Goal: Task Accomplishment & Management: Manage account settings

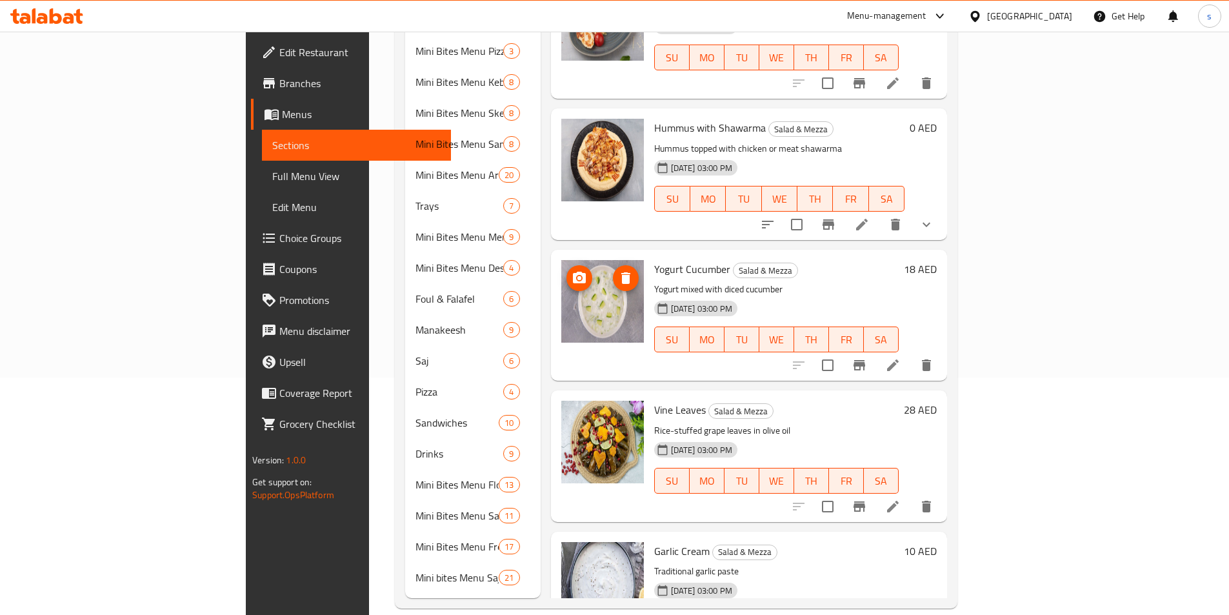
scroll to position [1898, 0]
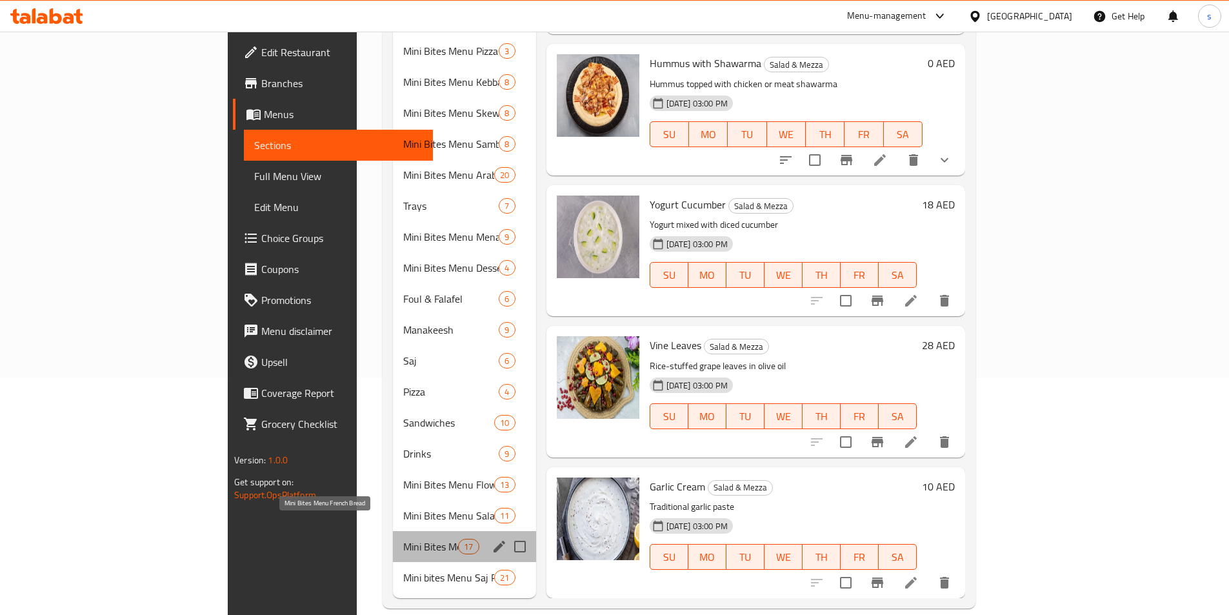
click at [403, 539] on span "Mini Bites Menu French Bread" at bounding box center [430, 546] width 55 height 15
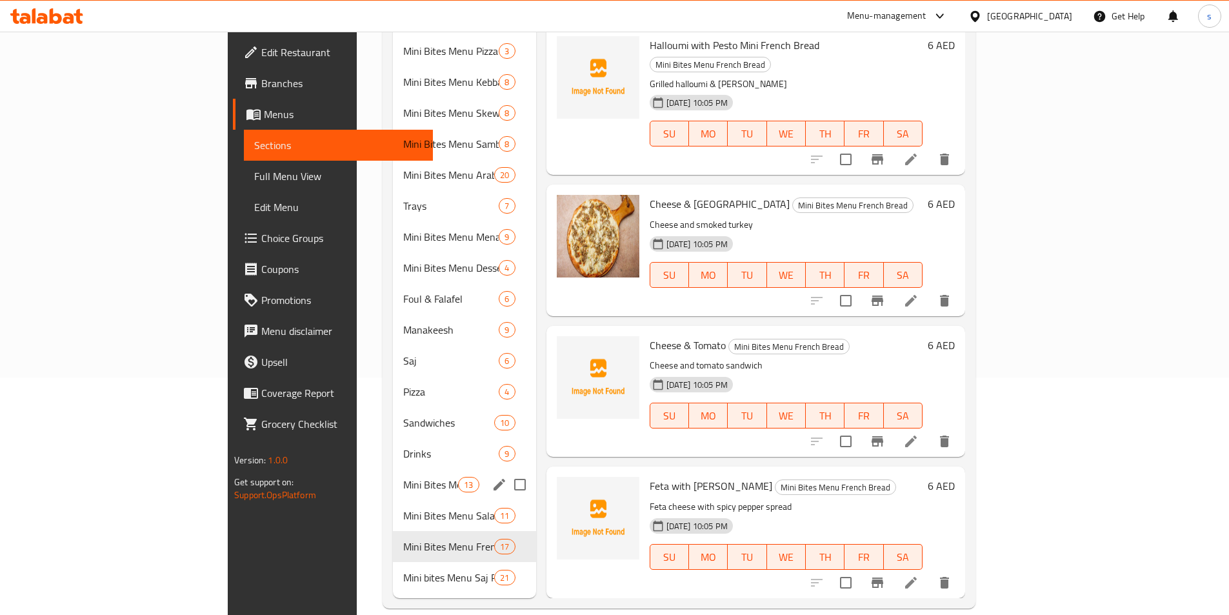
scroll to position [1757, 0]
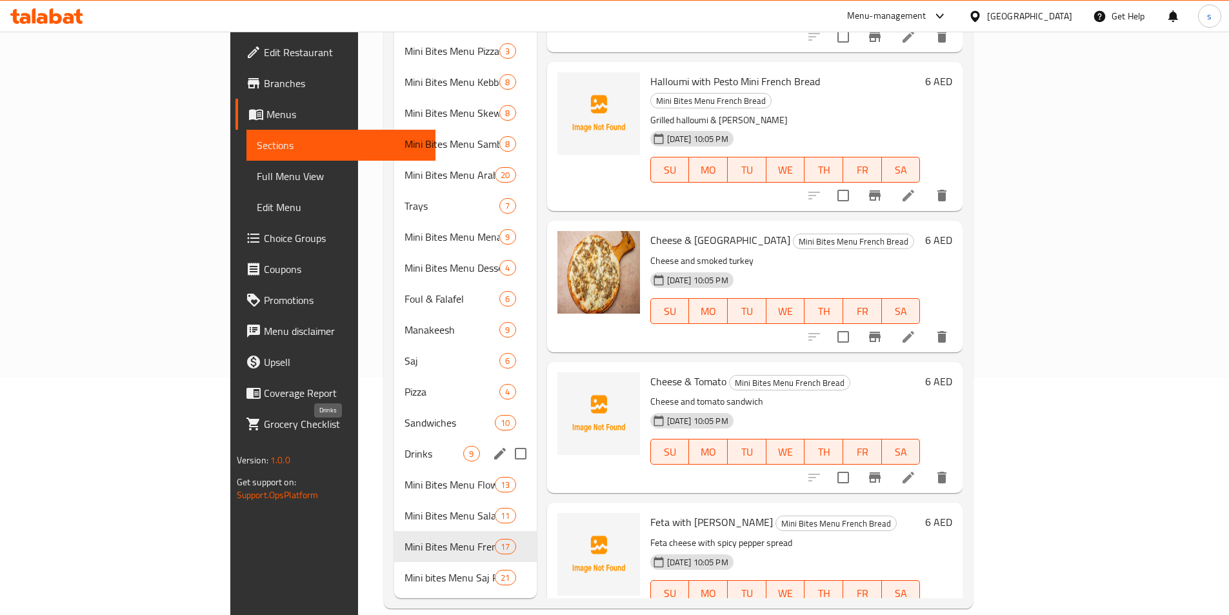
click at [405, 446] on span "Drinks" at bounding box center [434, 453] width 59 height 15
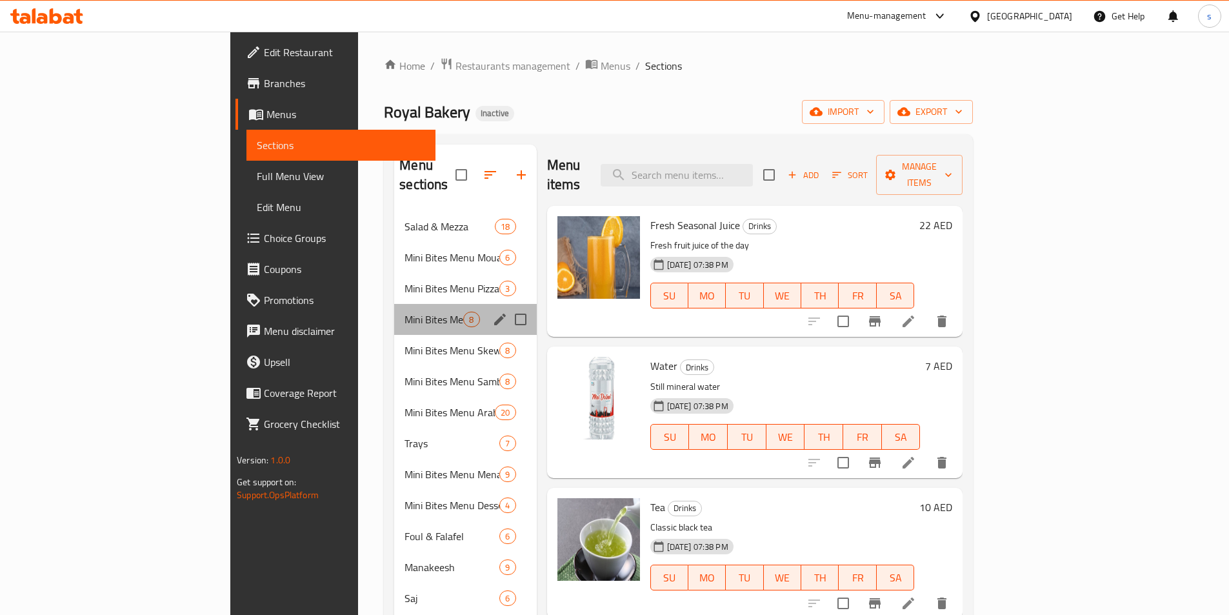
click at [394, 310] on div "Mini Bites Menu Kebba 8" at bounding box center [465, 319] width 142 height 31
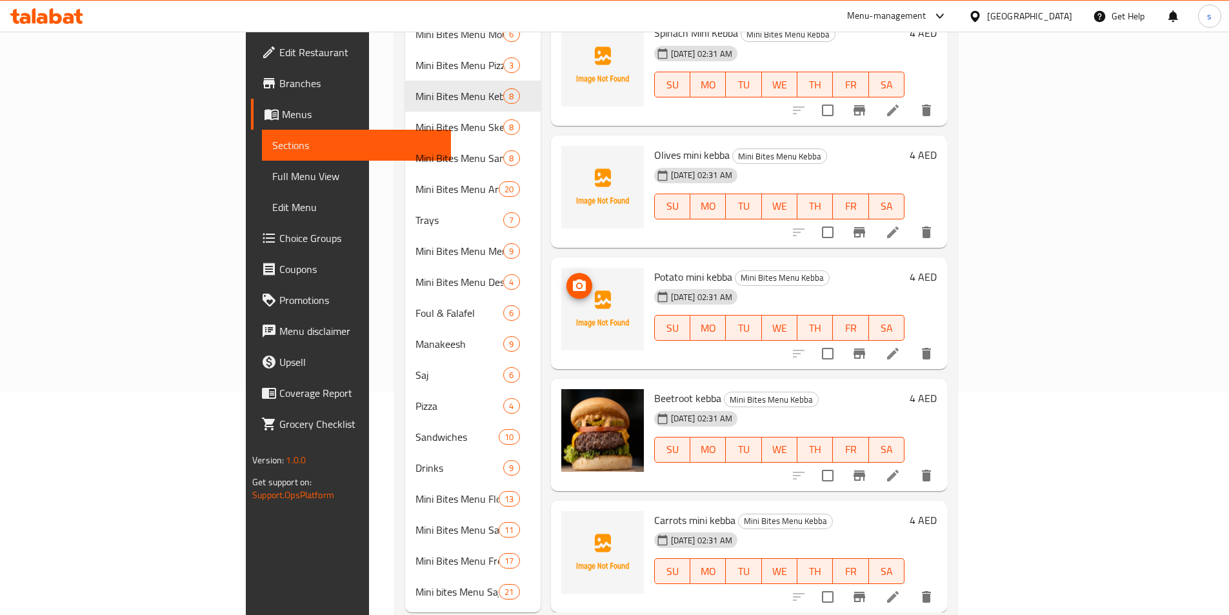
scroll to position [237, 0]
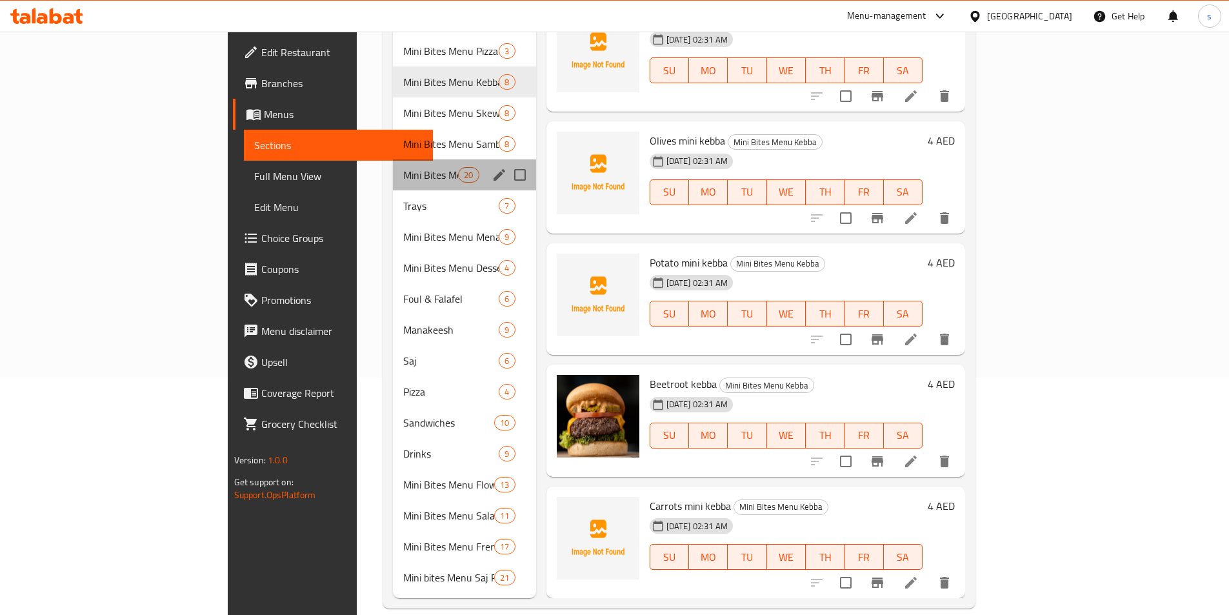
click at [393, 159] on div "Mini Bites Menu Arabic Bread 20" at bounding box center [464, 174] width 143 height 31
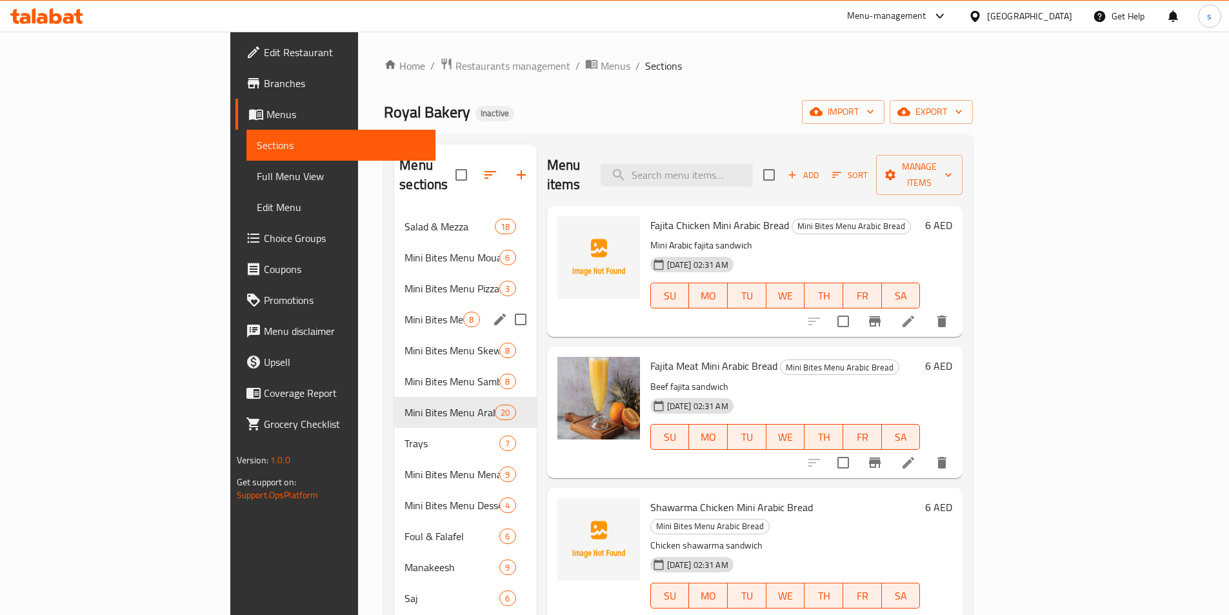
click at [464, 314] on span "8" at bounding box center [471, 320] width 15 height 12
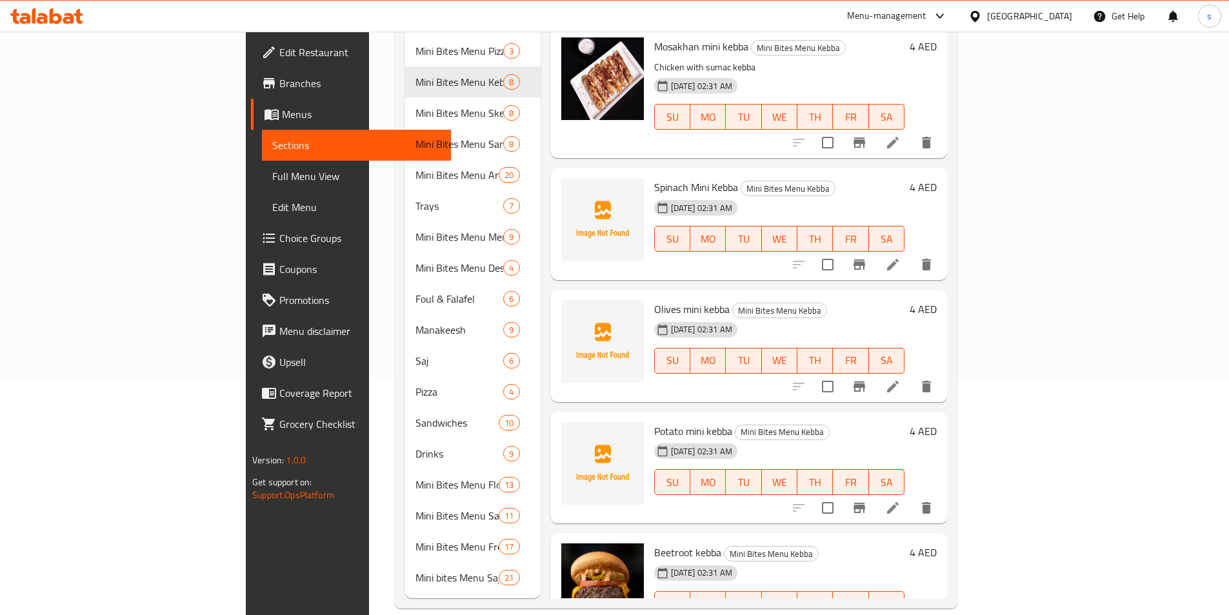
scroll to position [258, 0]
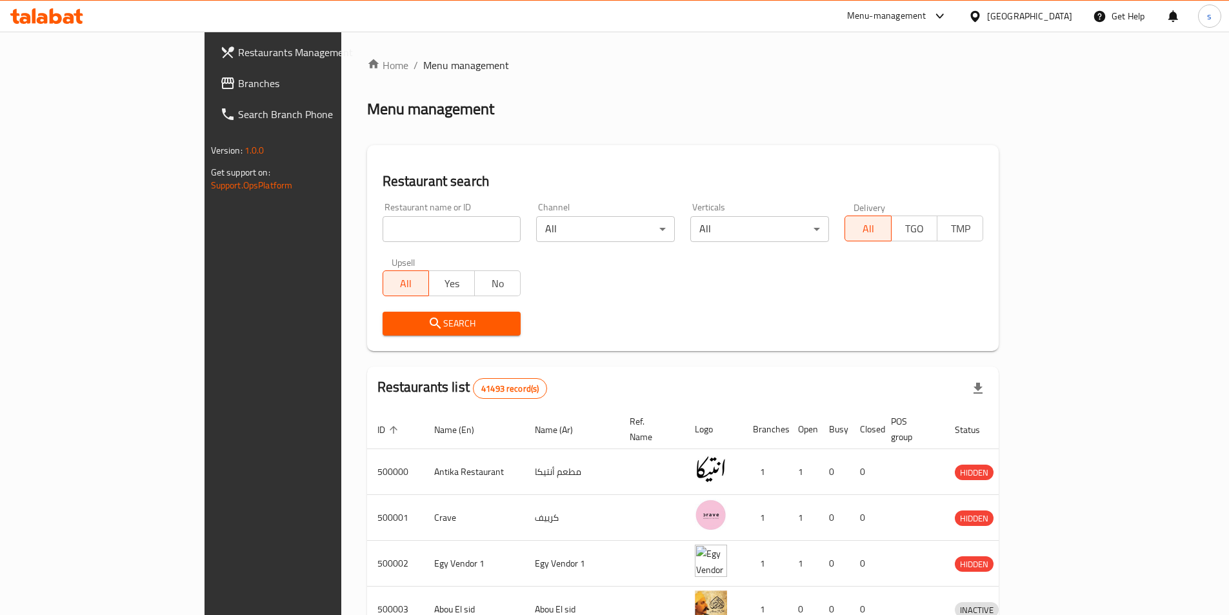
click at [238, 76] on span "Branches" at bounding box center [318, 82] width 161 height 15
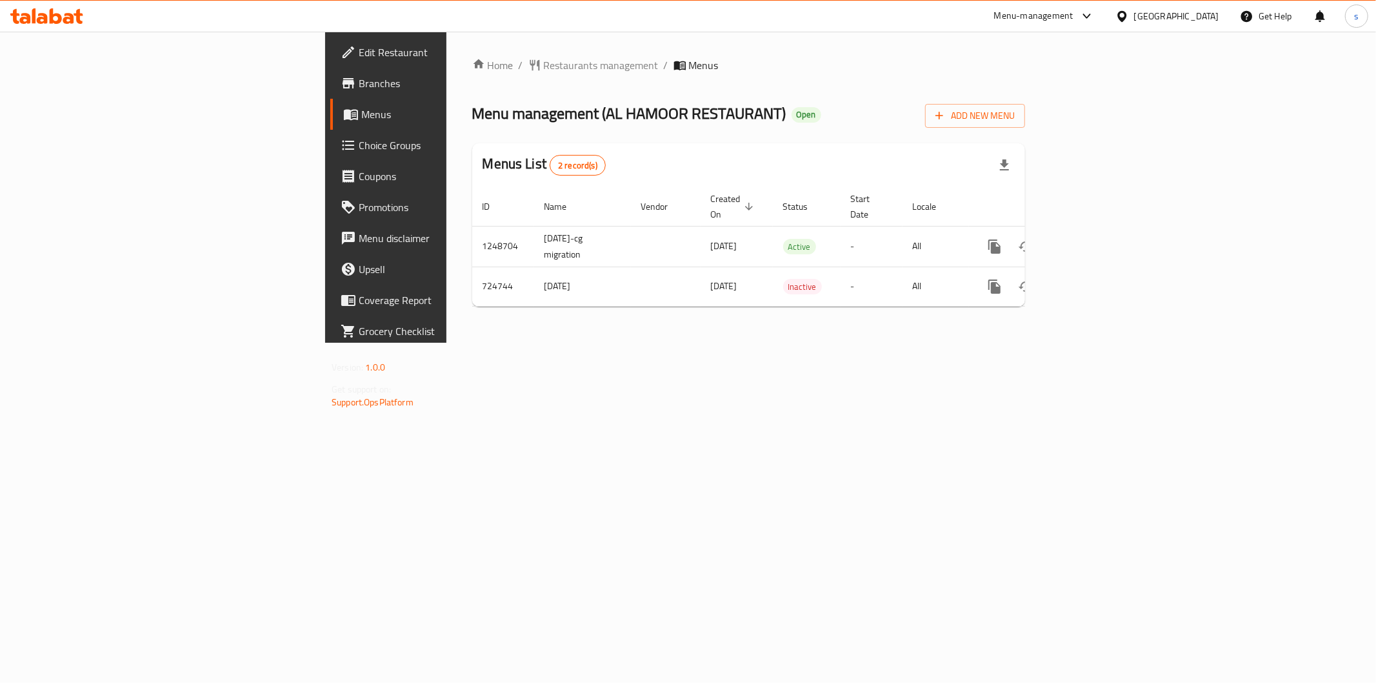
click at [361, 121] on span "Menus" at bounding box center [452, 113] width 183 height 15
click at [359, 89] on span "Branches" at bounding box center [452, 82] width 186 height 15
click at [1094, 241] on icon "enhanced table" at bounding box center [1088, 247] width 12 height 12
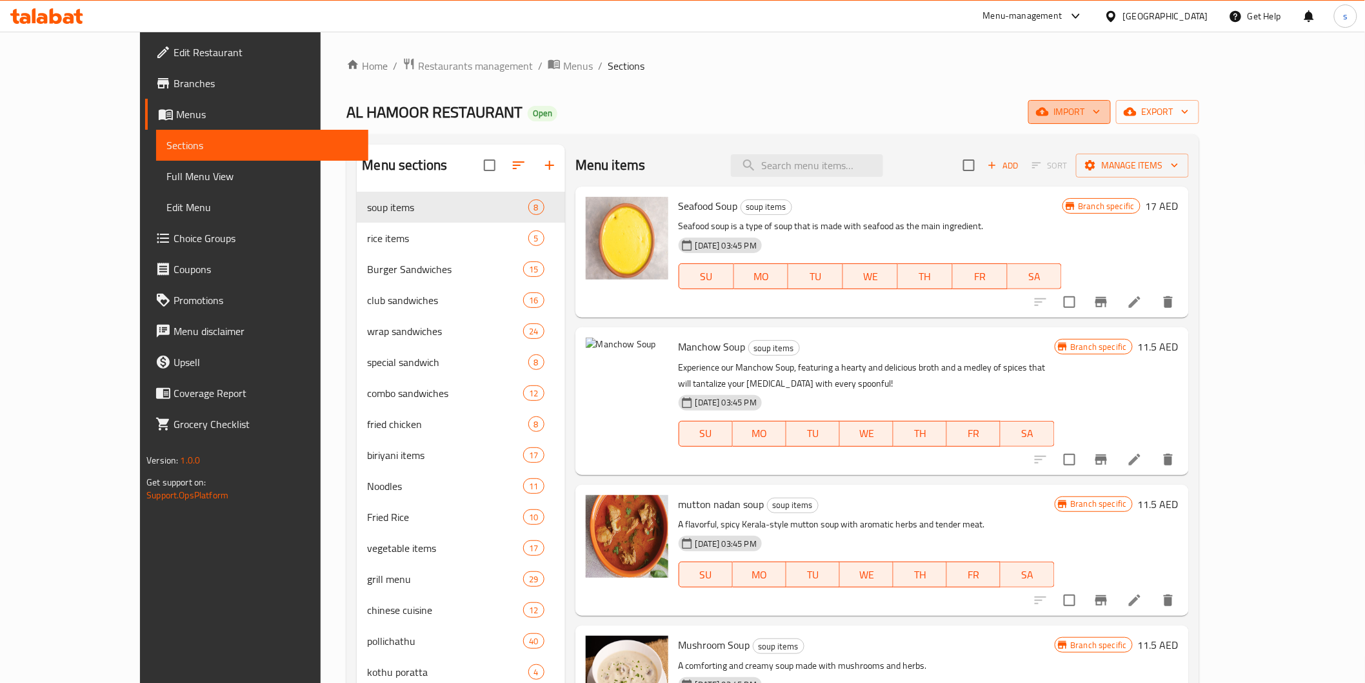
click at [1103, 117] on icon "button" at bounding box center [1096, 111] width 13 height 13
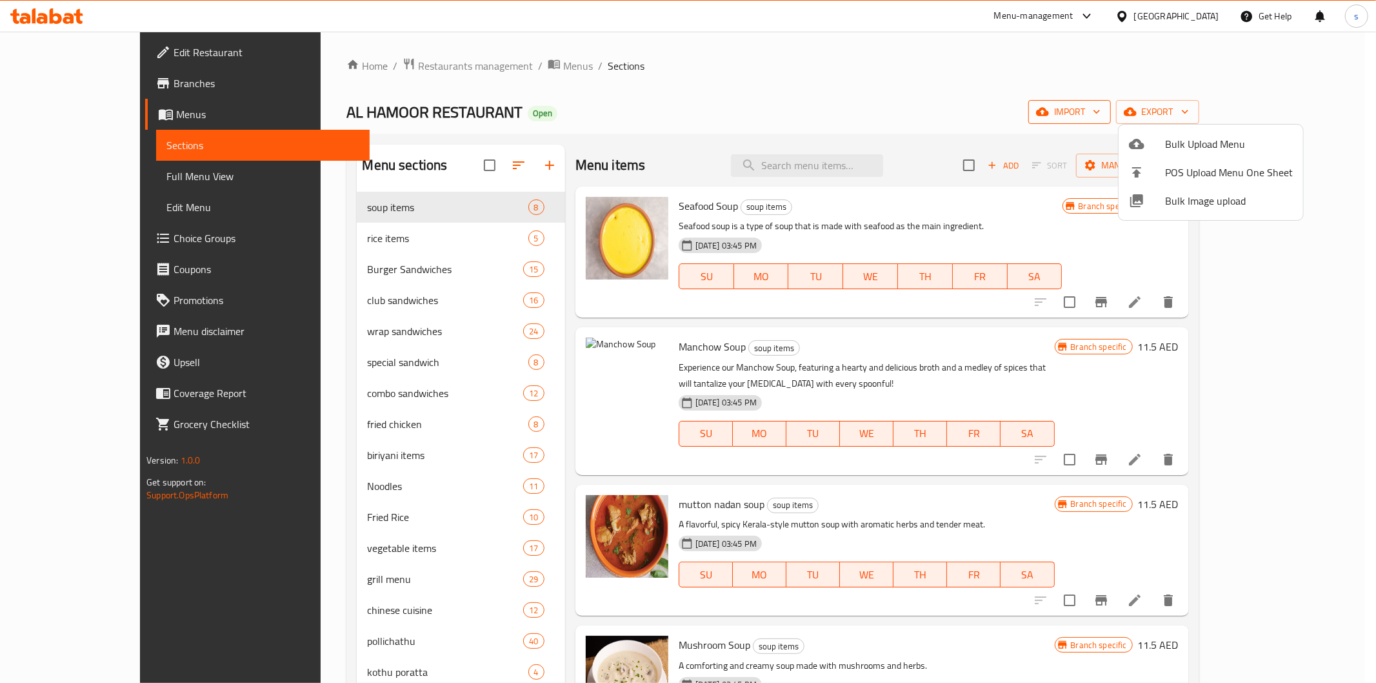
click at [1230, 117] on div at bounding box center [688, 341] width 1376 height 683
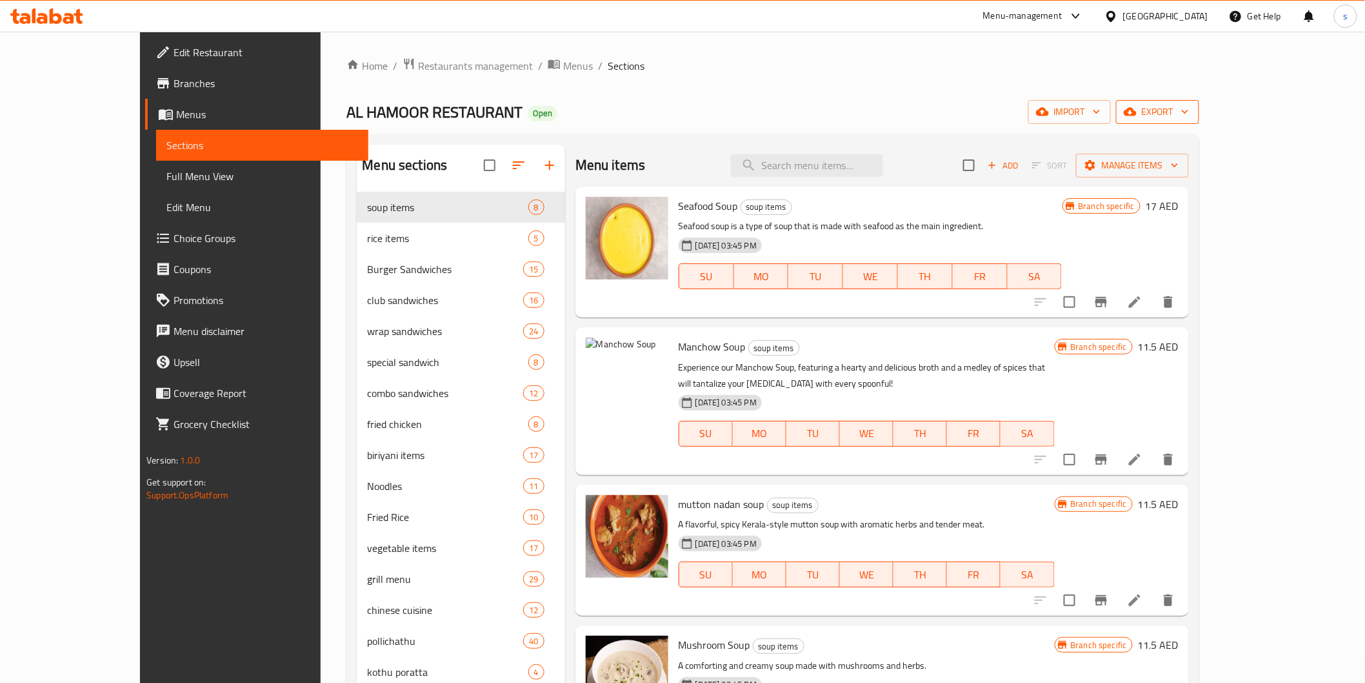
click at [1189, 115] on span "export" at bounding box center [1158, 112] width 63 height 16
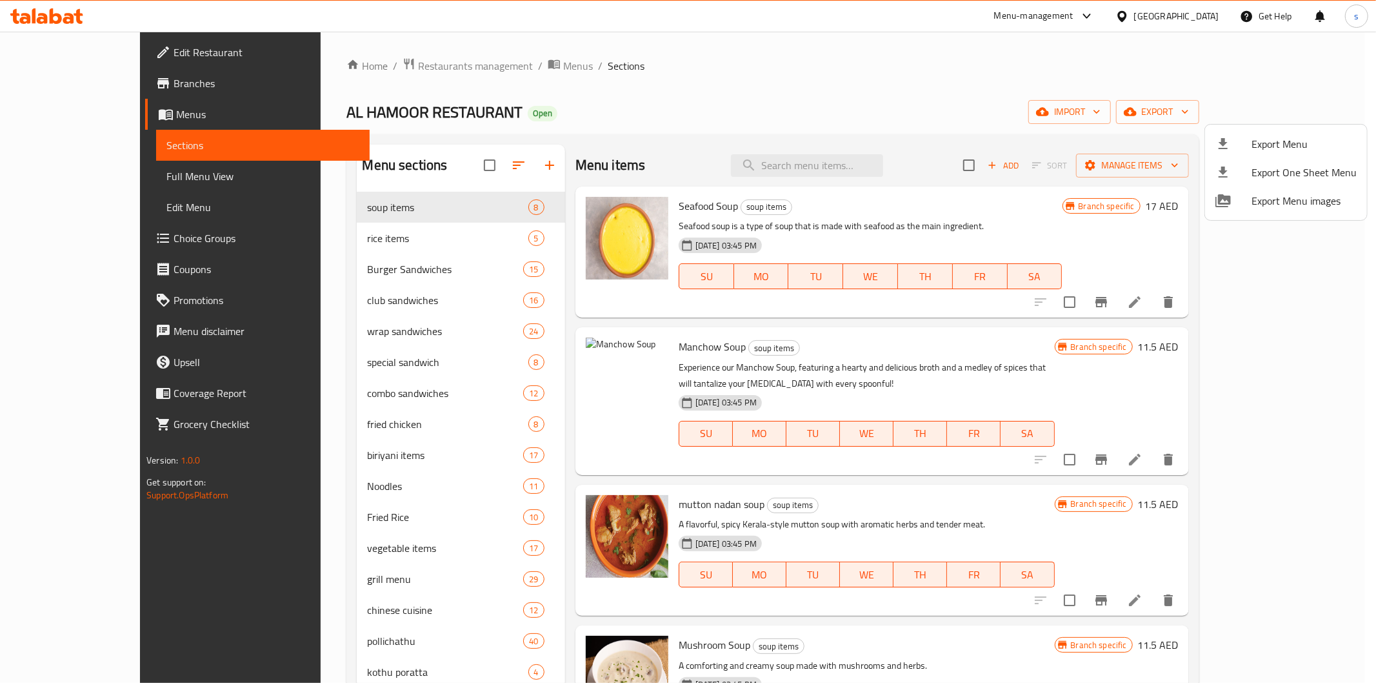
click at [1223, 100] on div at bounding box center [688, 341] width 1376 height 683
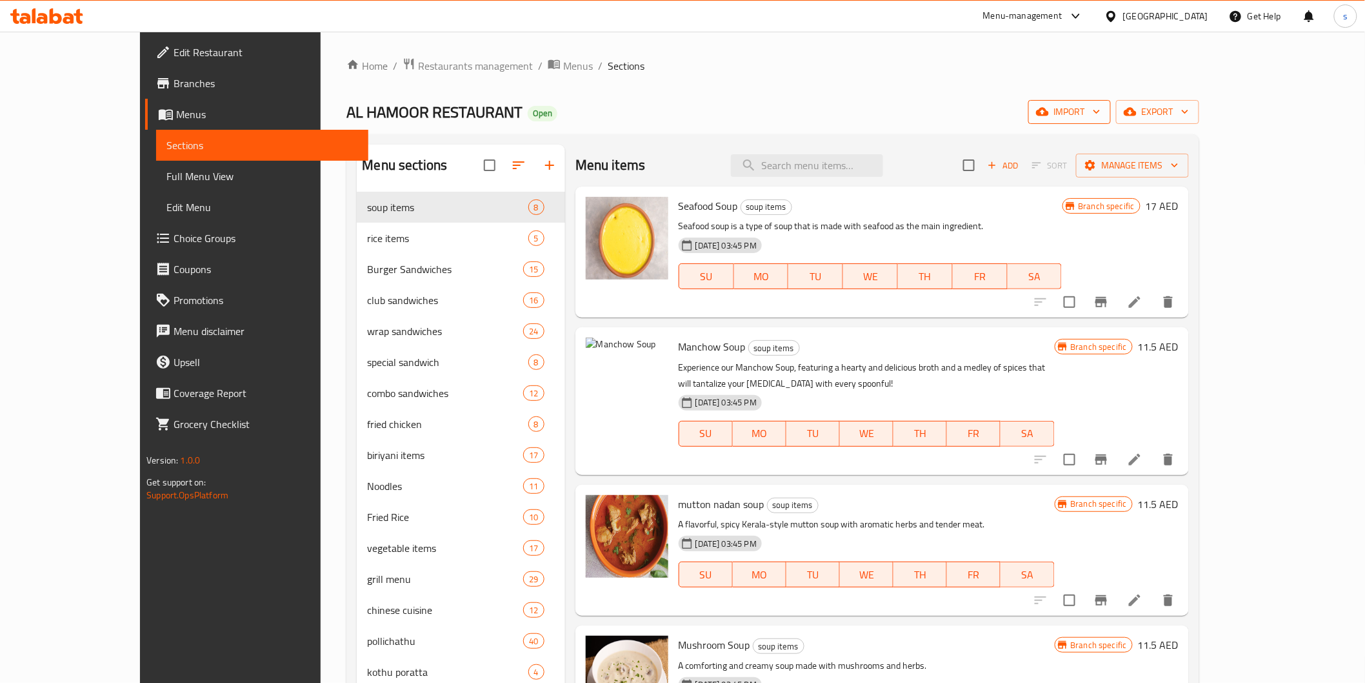
click at [1101, 104] on span "import" at bounding box center [1070, 112] width 62 height 16
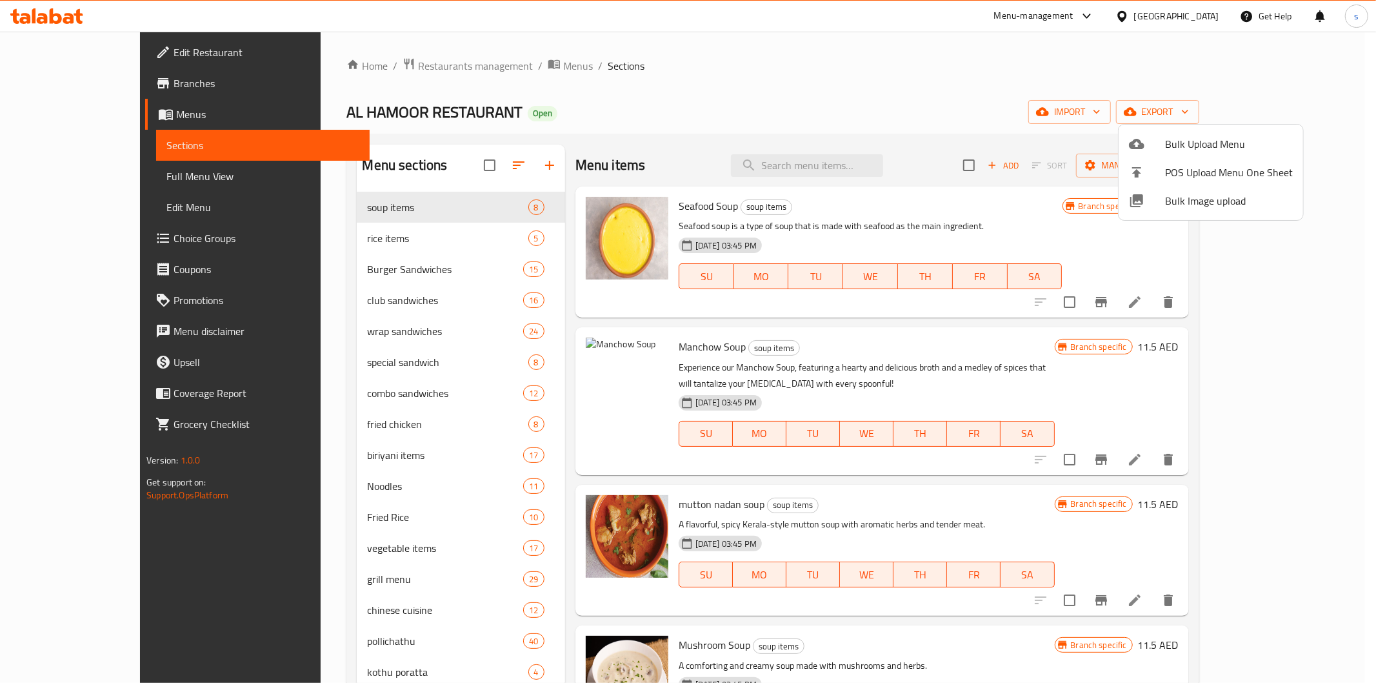
click at [1180, 100] on div at bounding box center [688, 341] width 1376 height 683
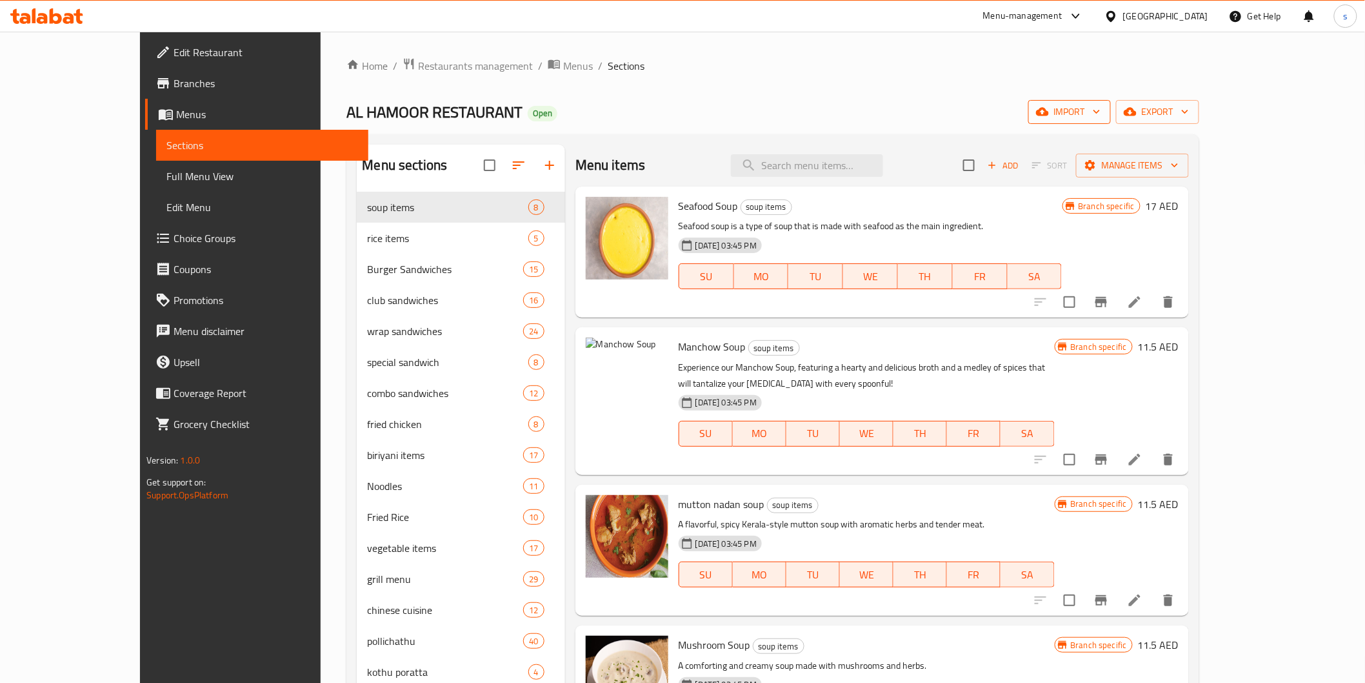
click at [1101, 110] on span "import" at bounding box center [1070, 112] width 62 height 16
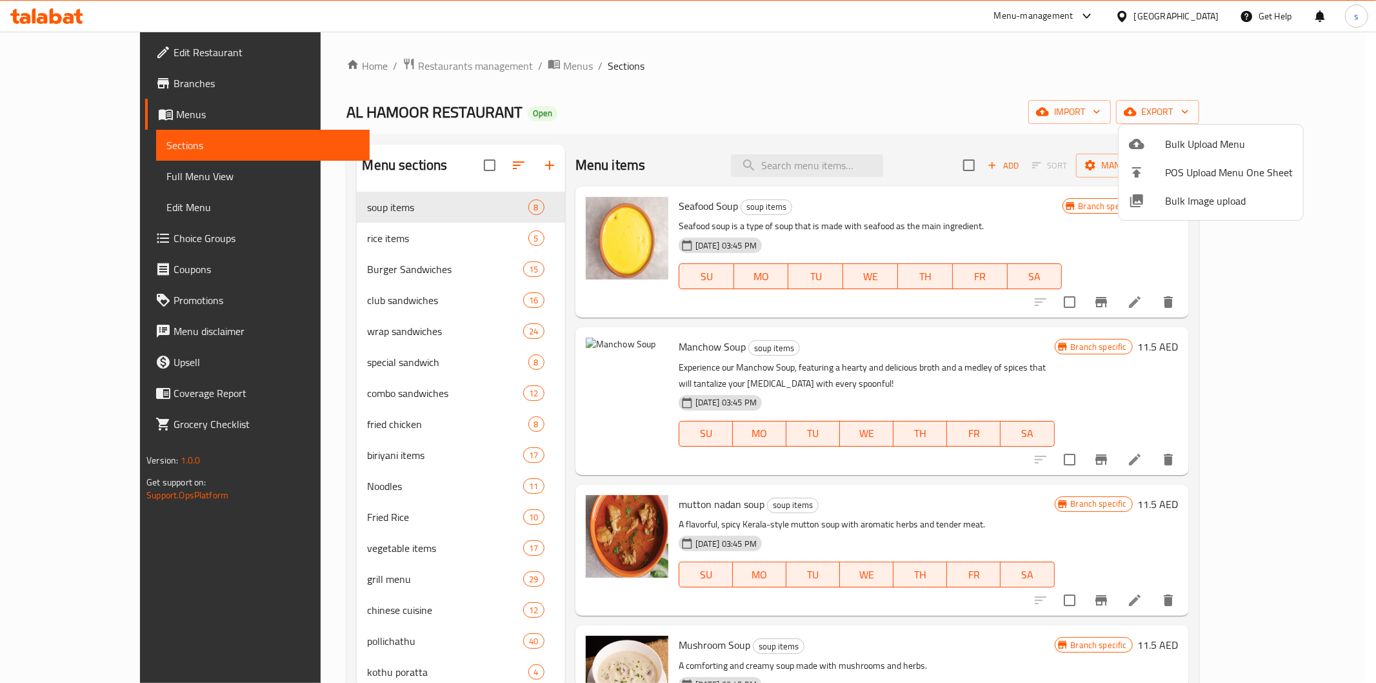
click at [1305, 115] on div at bounding box center [688, 341] width 1376 height 683
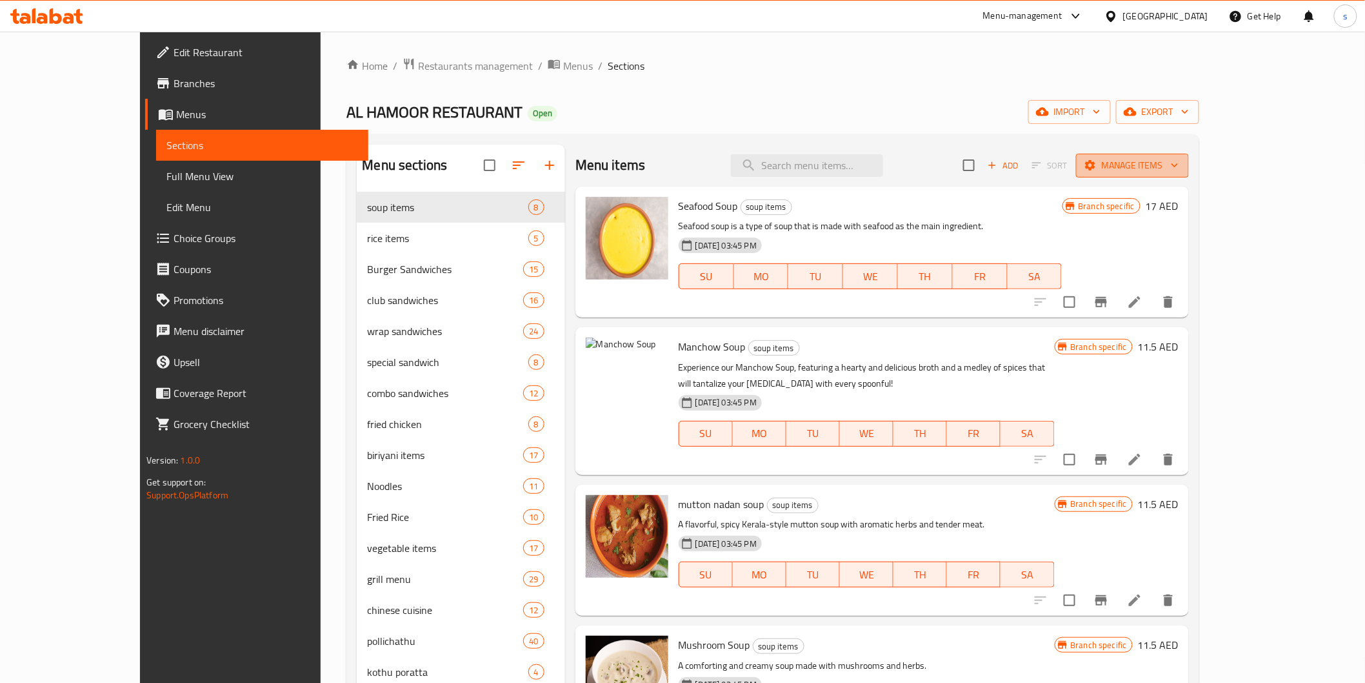
click at [1179, 160] on span "Manage items" at bounding box center [1133, 165] width 92 height 16
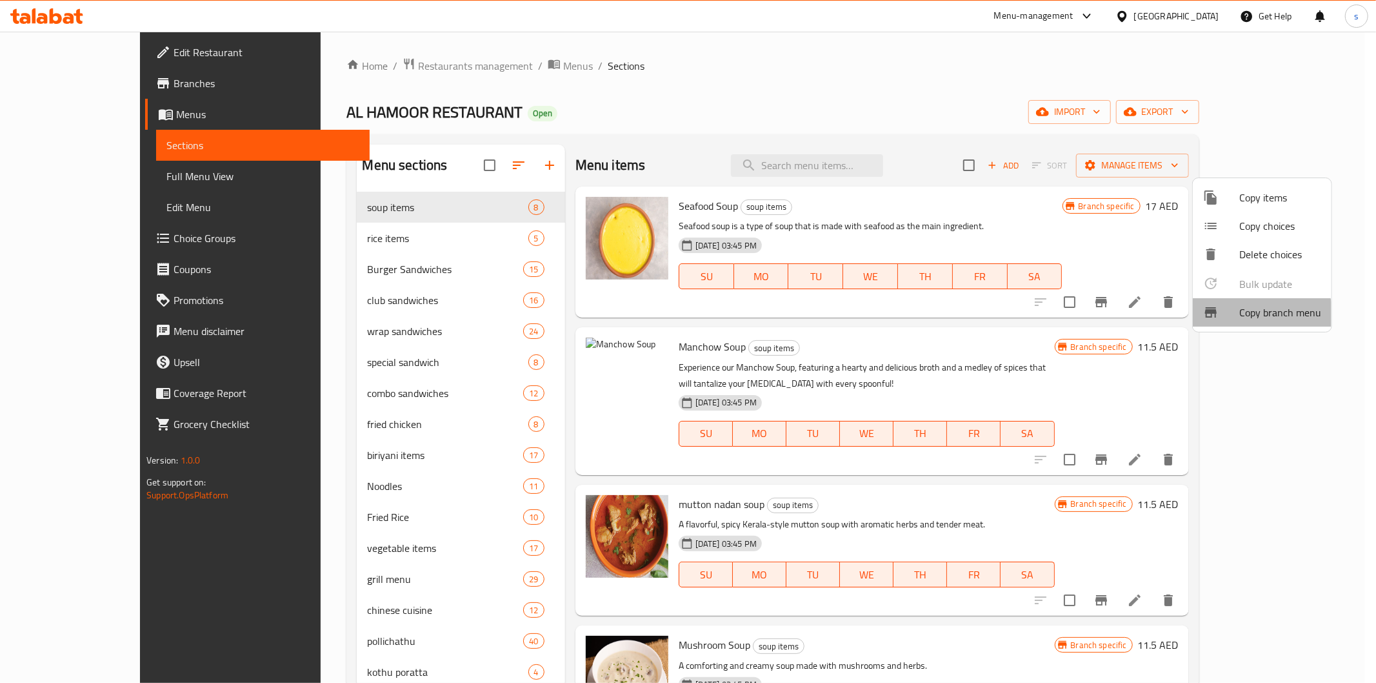
click at [1246, 319] on span "Copy branch menu" at bounding box center [1281, 312] width 82 height 15
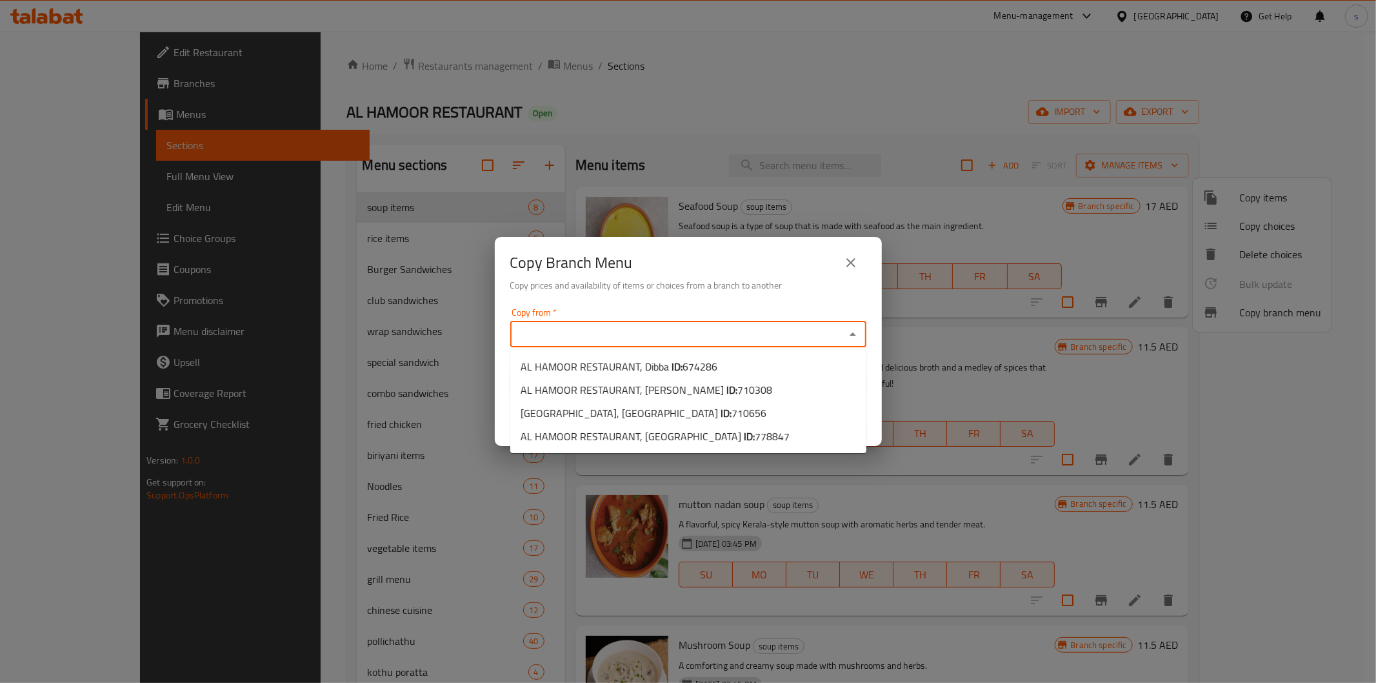
click at [639, 330] on input "Copy from   *" at bounding box center [677, 334] width 327 height 18
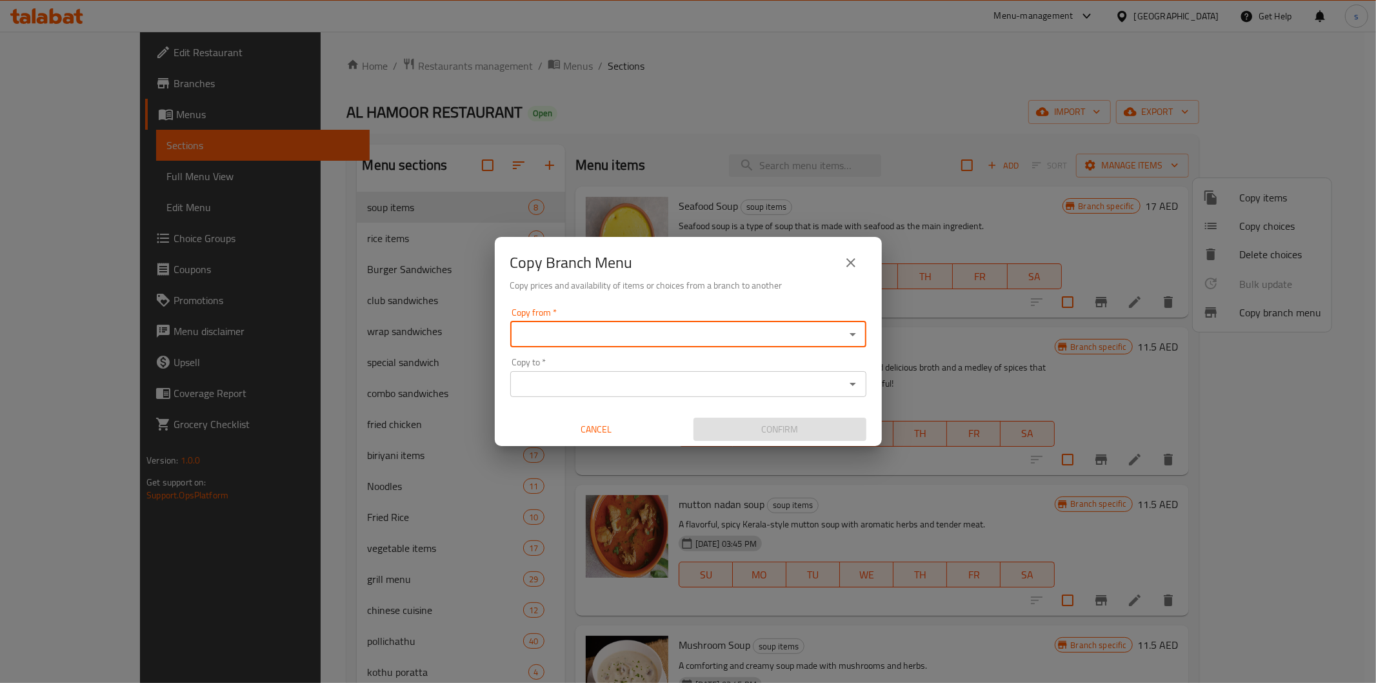
click at [639, 332] on input "Copy from   *" at bounding box center [677, 334] width 327 height 18
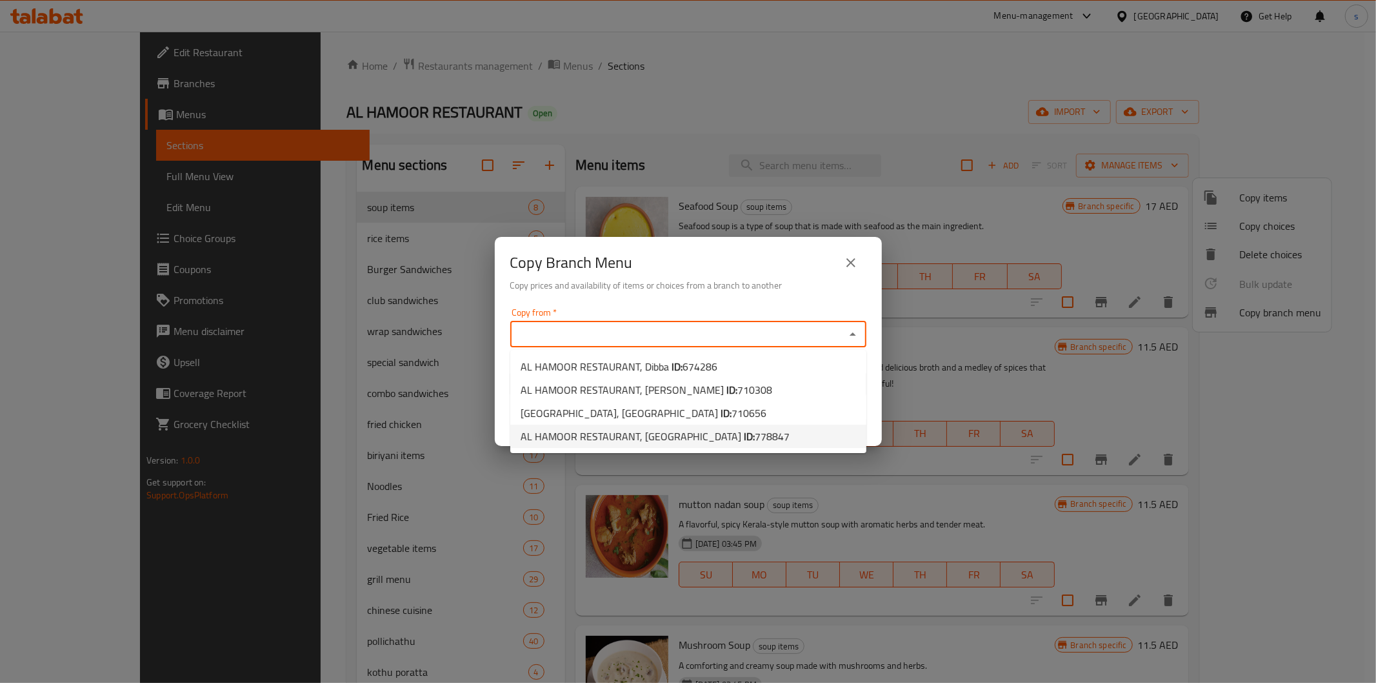
click at [755, 435] on span "778847" at bounding box center [772, 436] width 35 height 19
type input "AL HAMOOR RESTAURANT, Dahan"
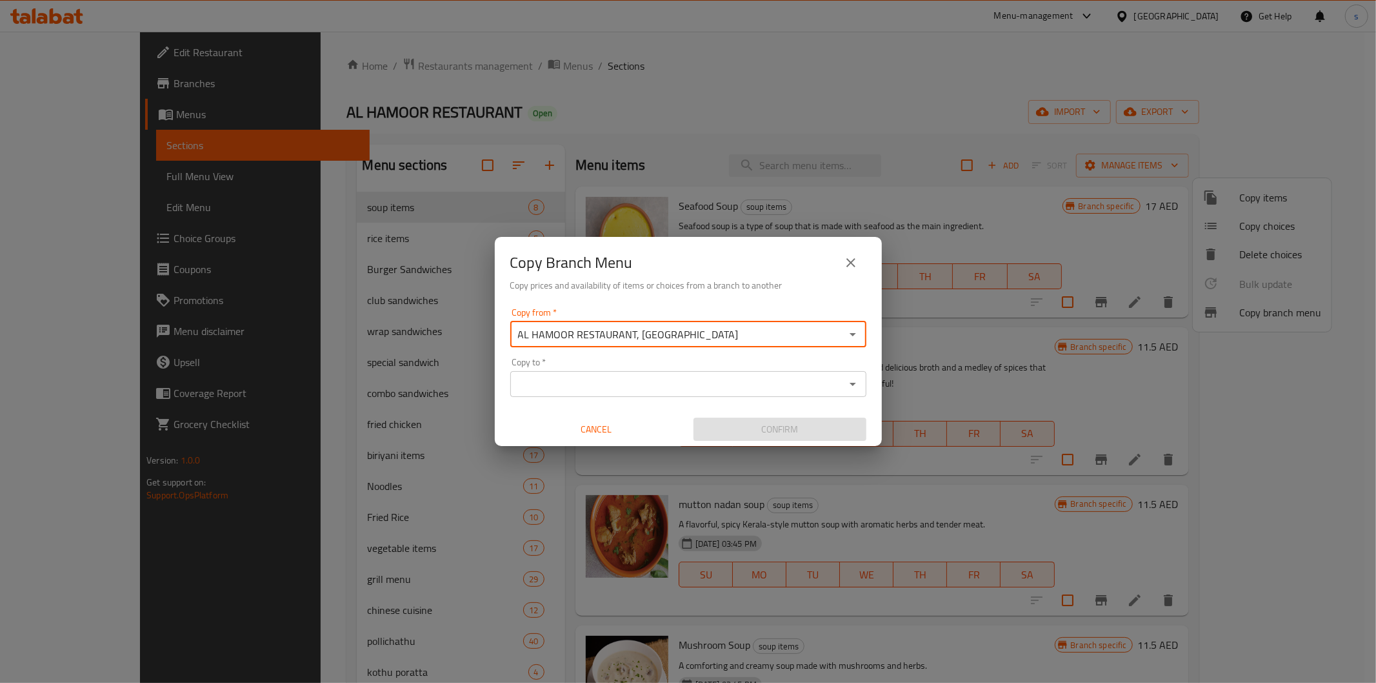
click at [620, 376] on input "Copy to   *" at bounding box center [677, 384] width 327 height 18
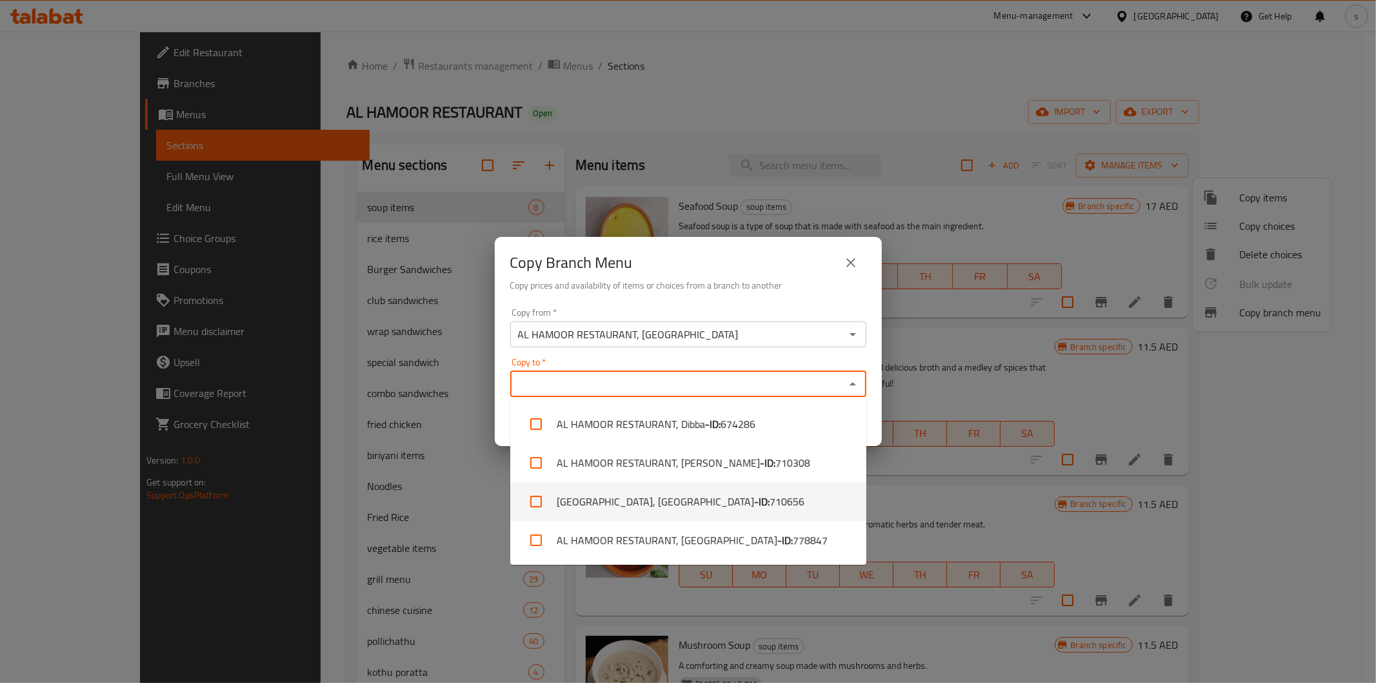
click at [636, 507] on li "Al Hamoor Restaurant, Al Nakheel Area - ID: 710656" at bounding box center [688, 501] width 356 height 39
checkbox input "true"
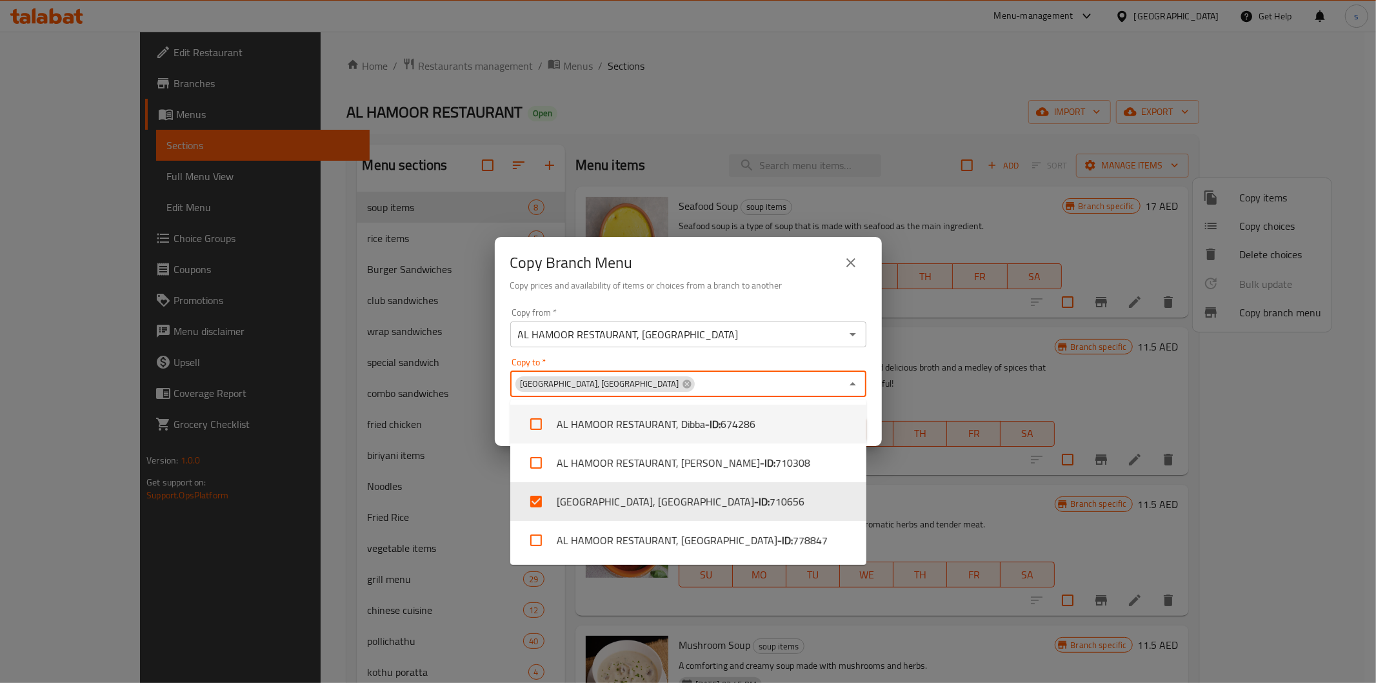
click at [765, 318] on div "Copy from   * AL HAMOOR RESTAURANT, Dahan Copy from *" at bounding box center [688, 327] width 356 height 39
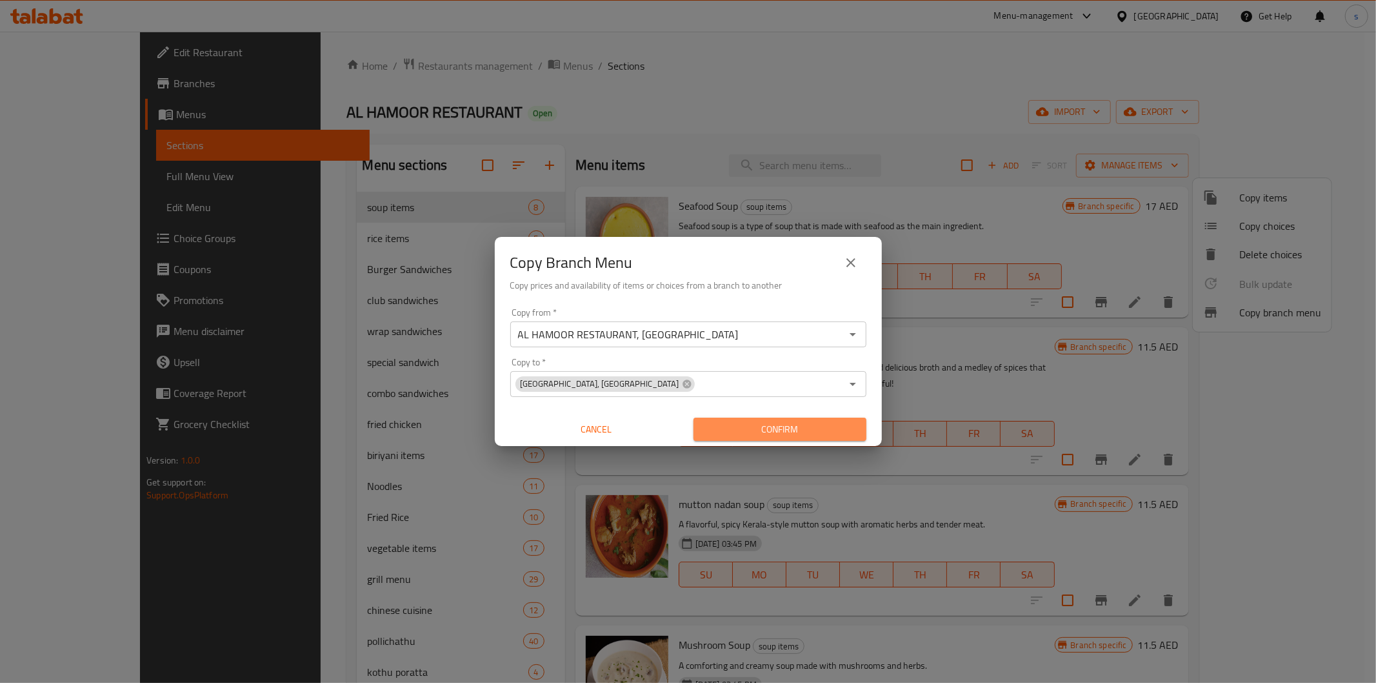
click at [772, 433] on span "Confirm" at bounding box center [780, 429] width 152 height 16
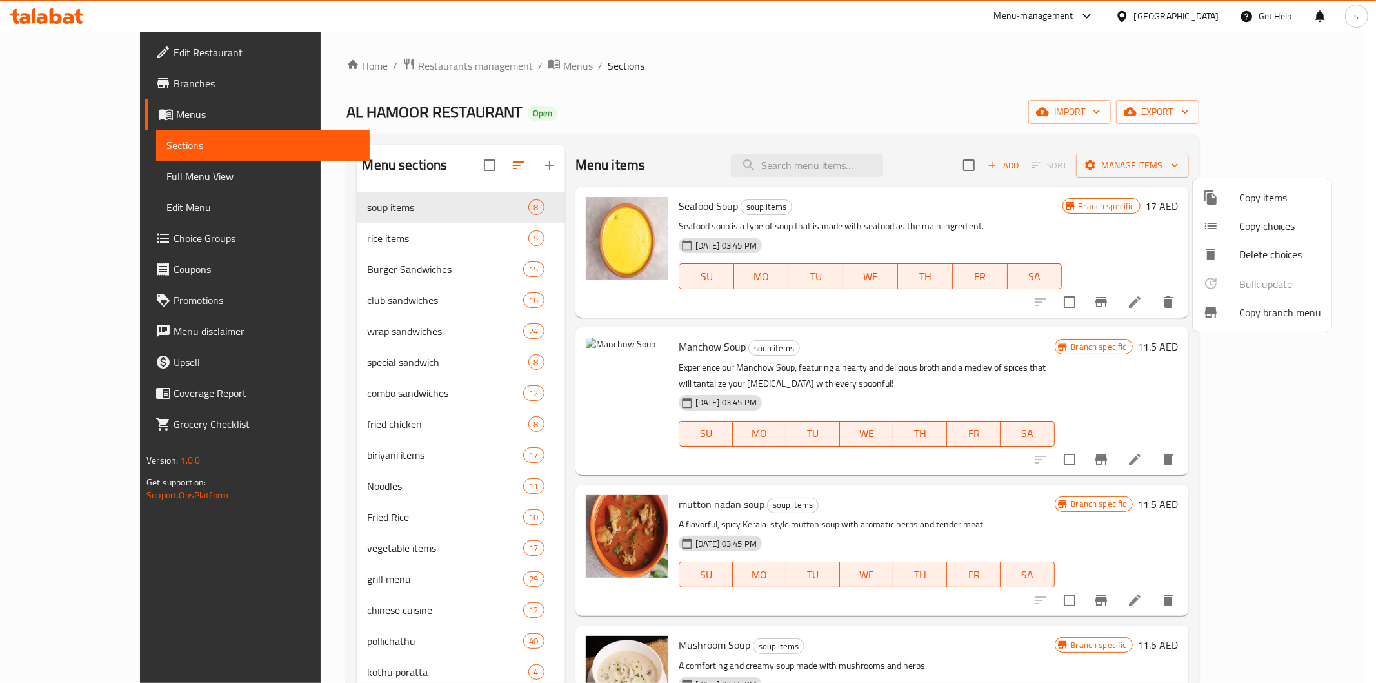
click at [58, 86] on div at bounding box center [688, 341] width 1376 height 683
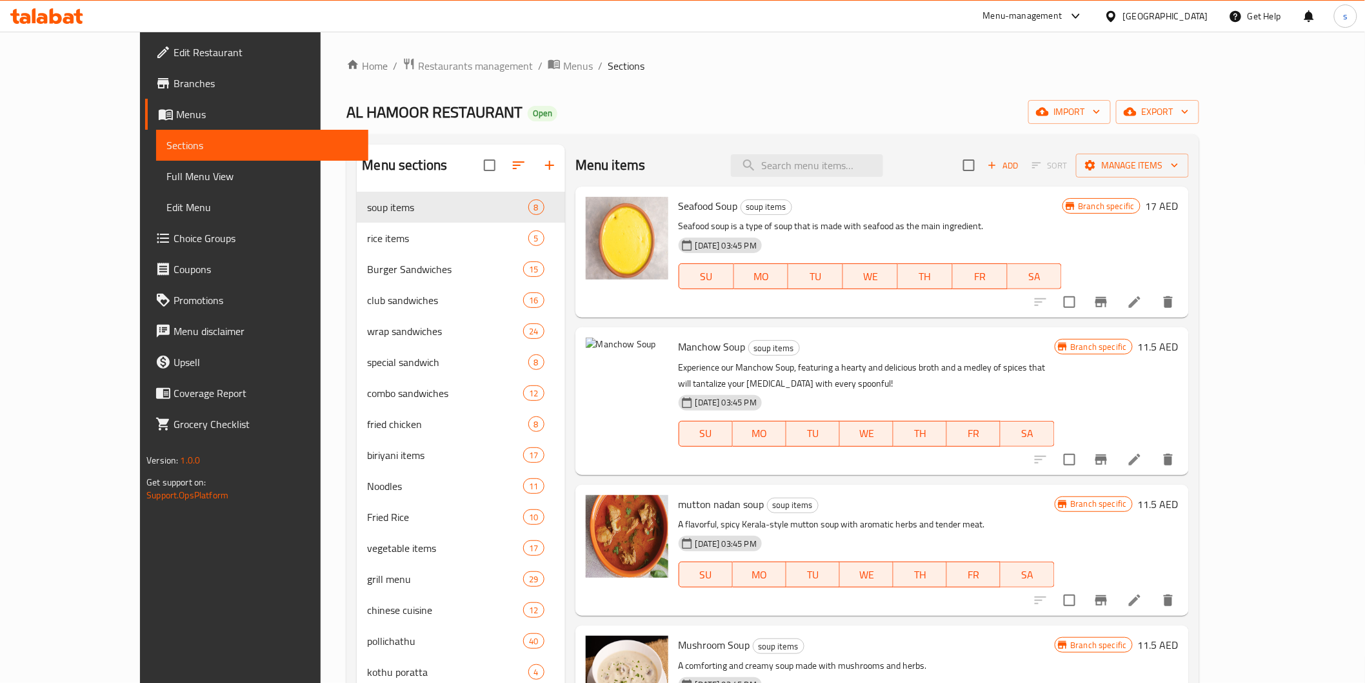
click at [174, 86] on span "Branches" at bounding box center [266, 82] width 184 height 15
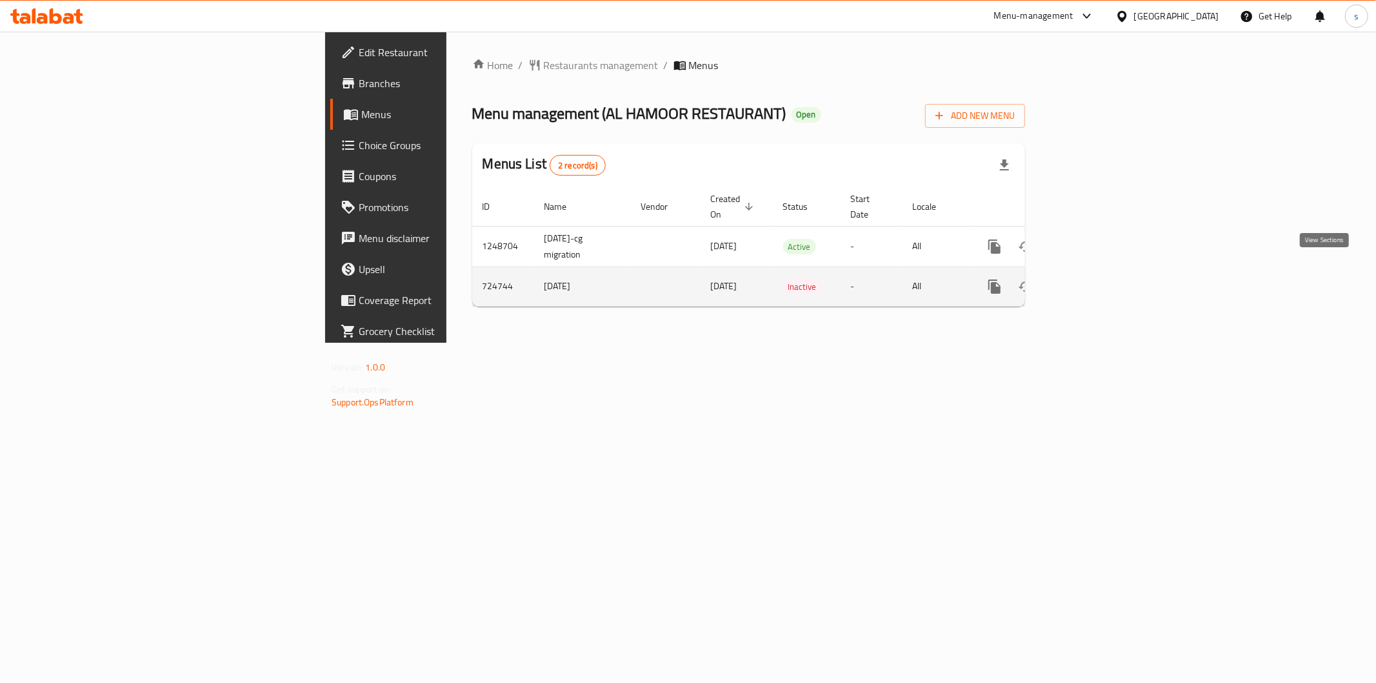
click at [1094, 281] on icon "enhanced table" at bounding box center [1088, 287] width 12 height 12
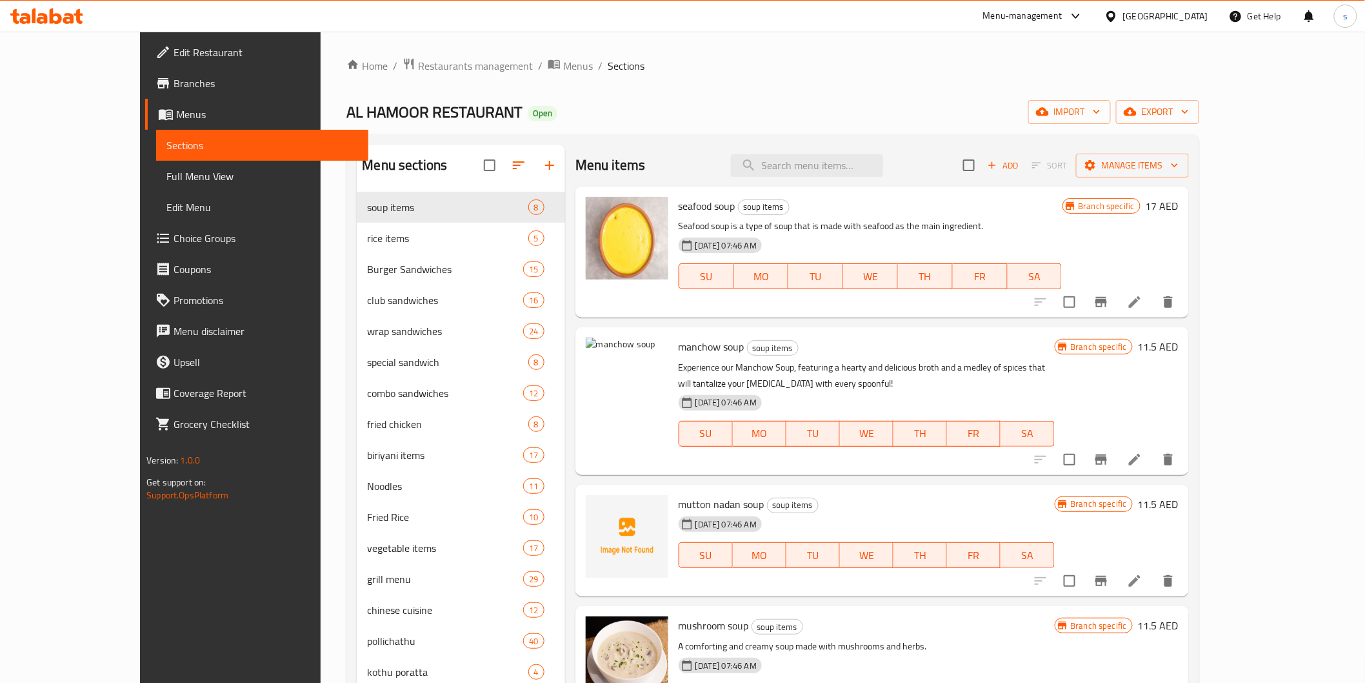
click at [176, 108] on span "Menus" at bounding box center [266, 113] width 181 height 15
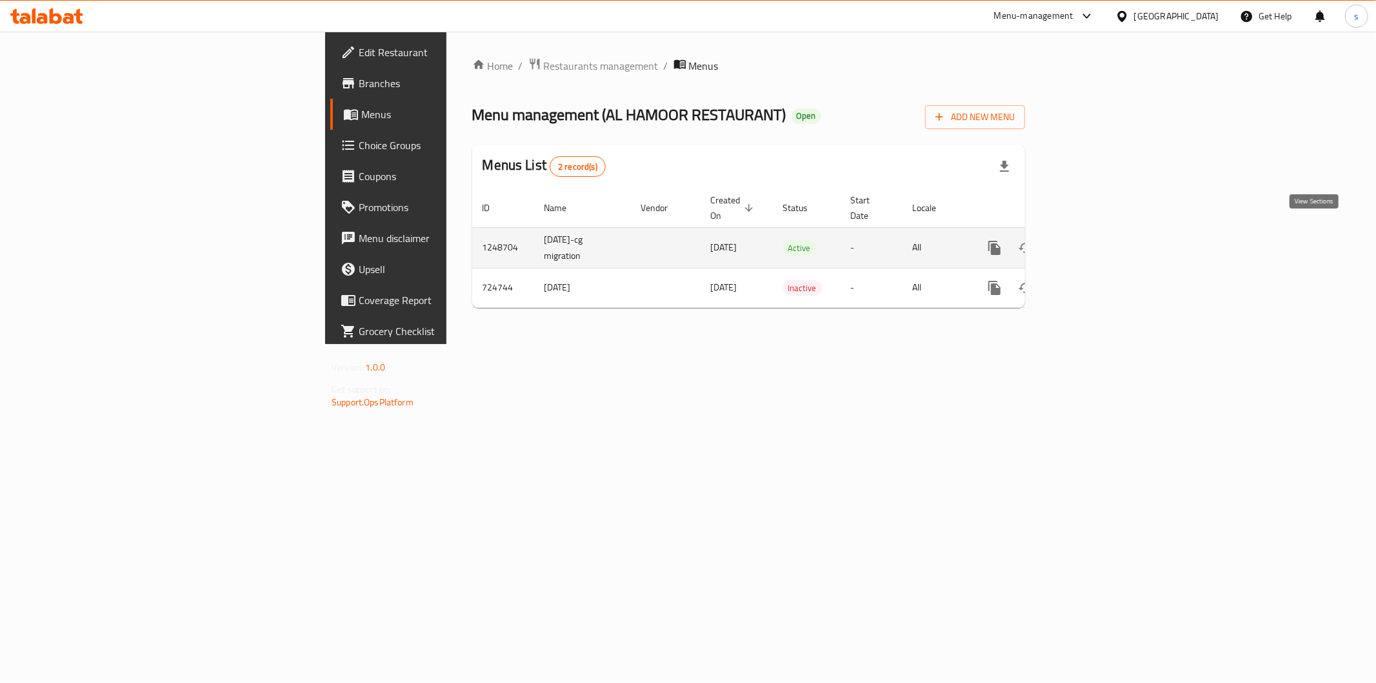
click at [1096, 240] on icon "enhanced table" at bounding box center [1087, 247] width 15 height 15
click at [823, 344] on div "Home / Restaurants management / Menus Menu management ( AL HAMOOR RESTAURANT ) …" at bounding box center [749, 188] width 605 height 312
click at [1094, 242] on icon "enhanced table" at bounding box center [1088, 248] width 12 height 12
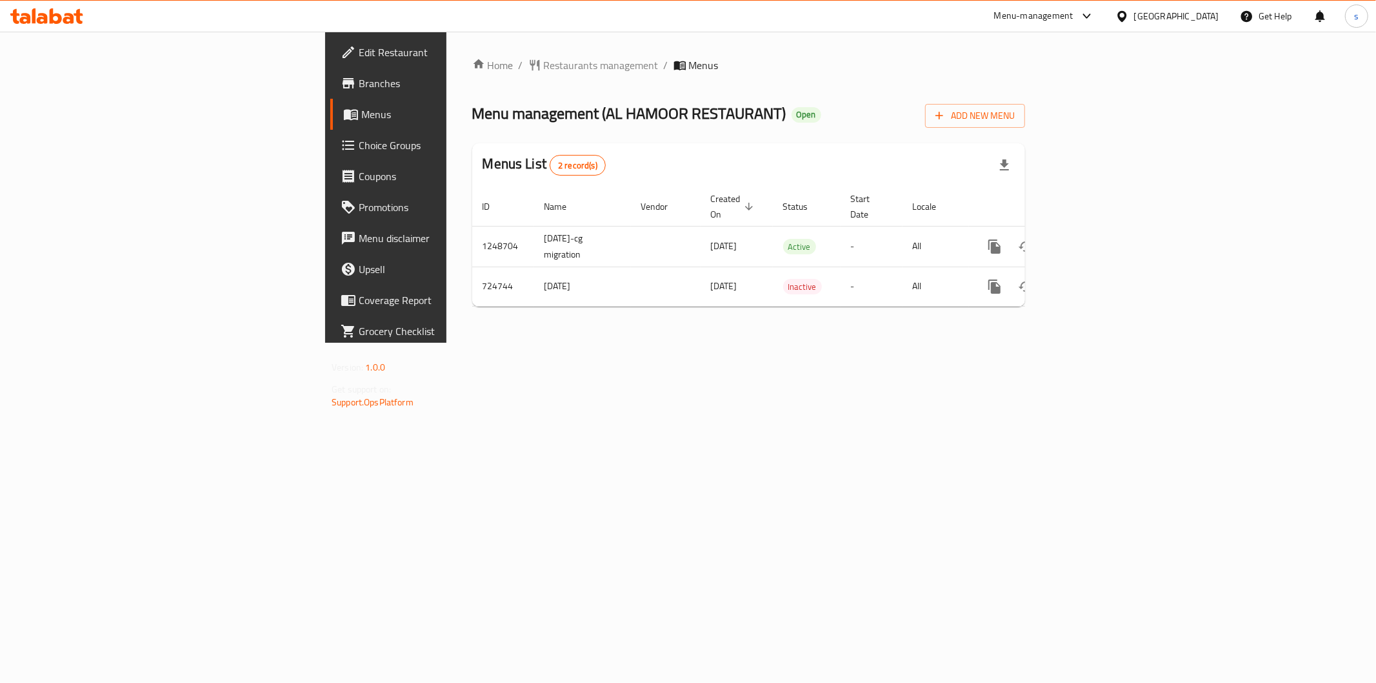
click at [359, 81] on span "Branches" at bounding box center [452, 82] width 186 height 15
click at [359, 77] on span "Branches" at bounding box center [452, 82] width 186 height 15
click at [1096, 239] on icon "enhanced table" at bounding box center [1087, 246] width 15 height 15
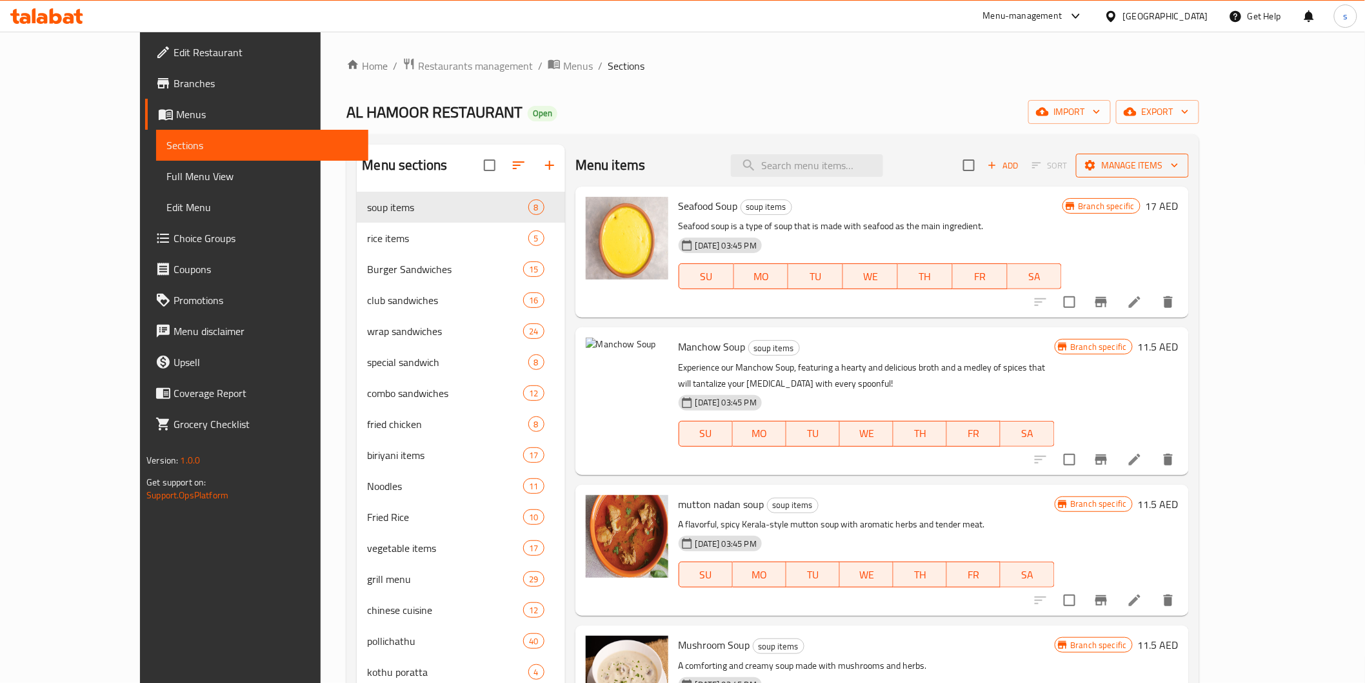
click at [1181, 166] on icon "button" at bounding box center [1175, 165] width 13 height 13
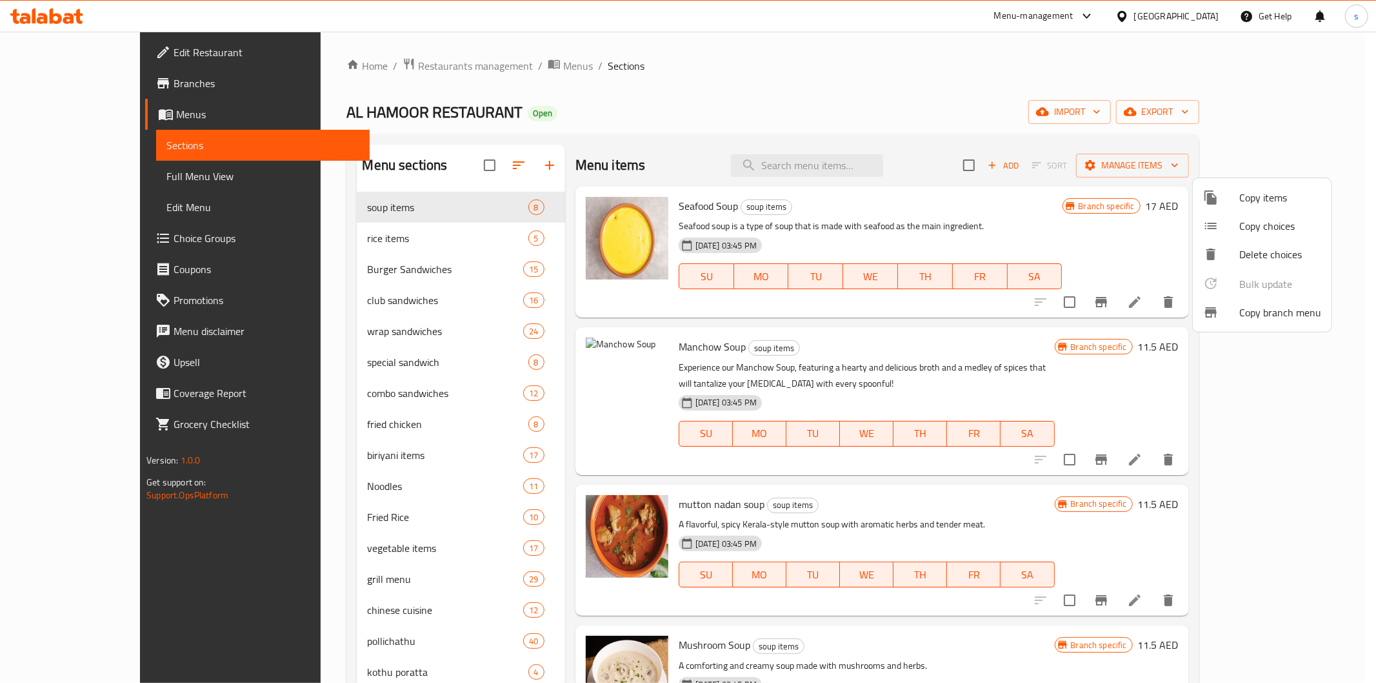
click at [63, 118] on div at bounding box center [688, 341] width 1376 height 683
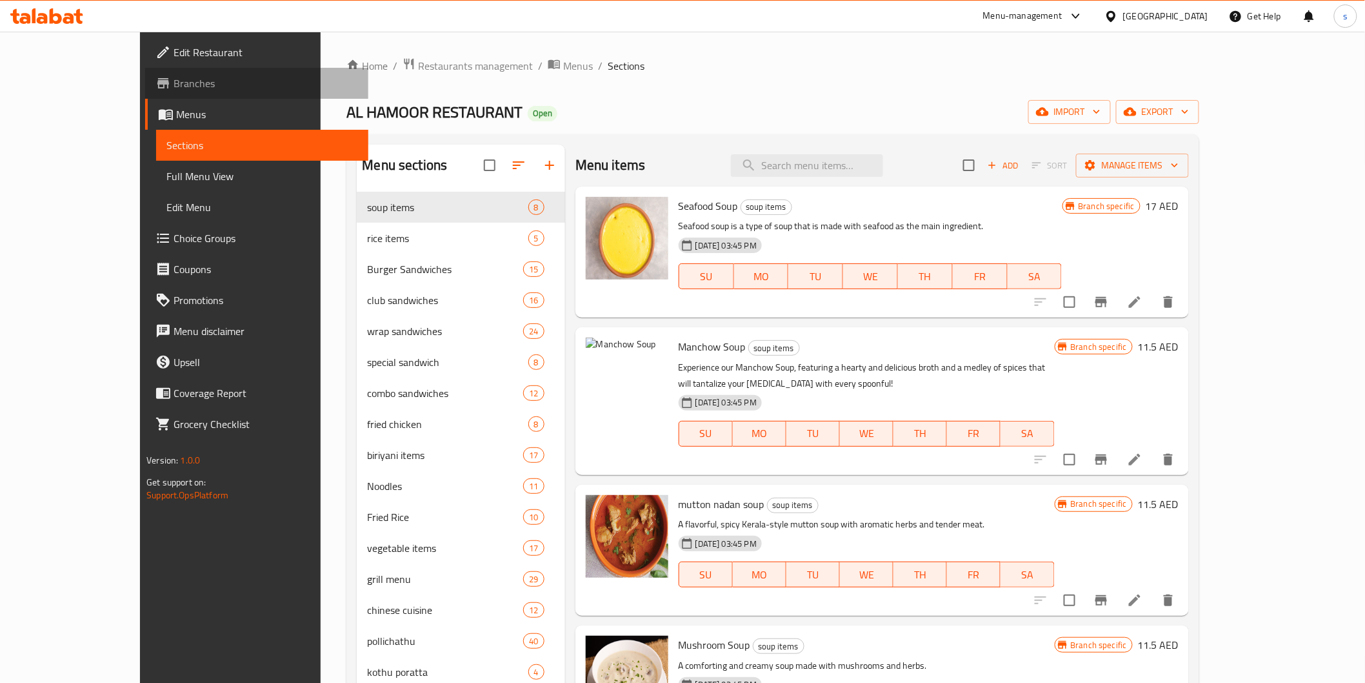
click at [174, 85] on span "Branches" at bounding box center [266, 82] width 184 height 15
